Goal: Transaction & Acquisition: Purchase product/service

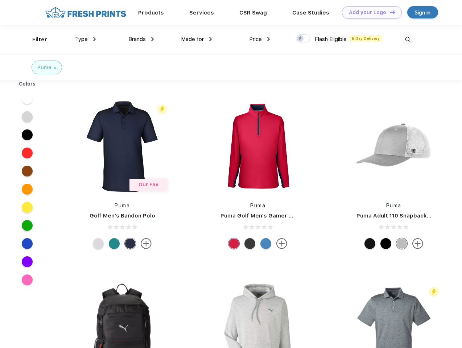
click at [369, 12] on link "Add your Logo Design Tool" at bounding box center [372, 12] width 60 height 13
click at [35, 40] on div "Filter" at bounding box center [39, 40] width 15 height 8
click at [86, 39] on span "Type" at bounding box center [81, 39] width 13 height 7
click at [141, 39] on span "Brands" at bounding box center [136, 39] width 17 height 7
click at [197, 39] on span "Made for" at bounding box center [192, 39] width 23 height 7
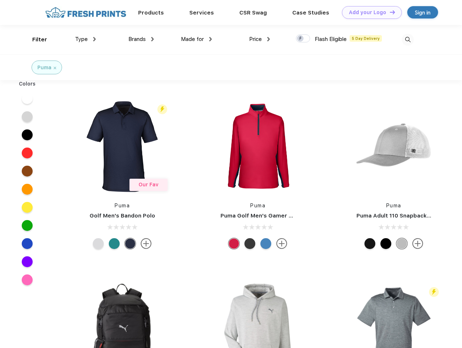
click at [260, 39] on span "Price" at bounding box center [255, 39] width 13 height 7
click at [303, 39] on div at bounding box center [303, 38] width 14 height 8
click at [301, 39] on input "checkbox" at bounding box center [298, 36] width 5 height 5
click at [408, 40] on img at bounding box center [408, 40] width 12 height 12
click at [27, 99] on div at bounding box center [27, 99] width 28 height 18
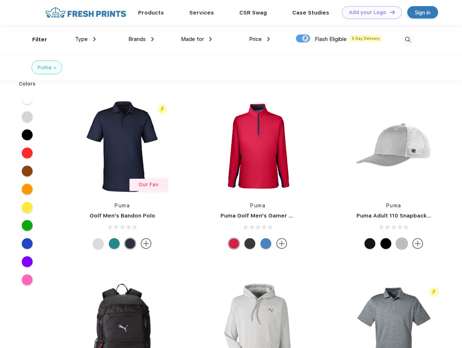
click at [27, 117] on div at bounding box center [27, 117] width 28 height 18
